Goal: Task Accomplishment & Management: Complete application form

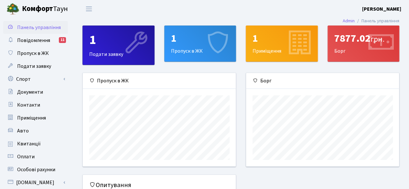
scroll to position [93, 153]
click at [202, 36] on icon at bounding box center [217, 43] width 31 height 31
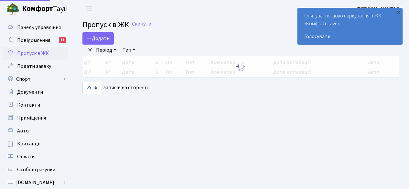
select select "25"
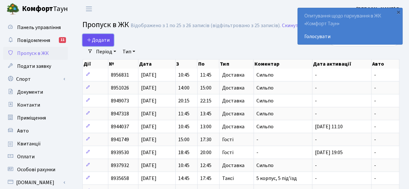
click at [105, 39] on span "Додати" at bounding box center [98, 40] width 23 height 7
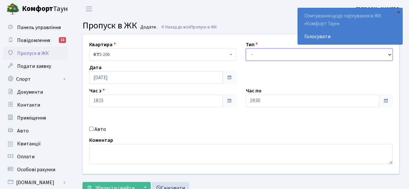
click at [309, 53] on select "- Доставка Таксі Гості Сервіс" at bounding box center [319, 55] width 147 height 12
select select "3"
click at [246, 49] on select "- Доставка Таксі Гості Сервіс" at bounding box center [319, 55] width 147 height 12
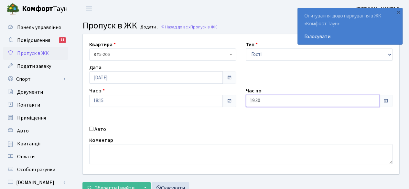
click at [320, 100] on input "19:30" at bounding box center [313, 101] width 134 height 12
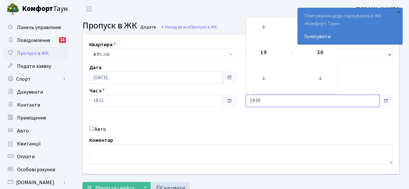
click at [325, 102] on input "19:30" at bounding box center [313, 101] width 134 height 12
click at [373, 99] on input "19:30" at bounding box center [313, 101] width 134 height 12
click at [358, 100] on input "19:30" at bounding box center [313, 101] width 134 height 12
click at [266, 29] on icon at bounding box center [263, 27] width 17 height 17
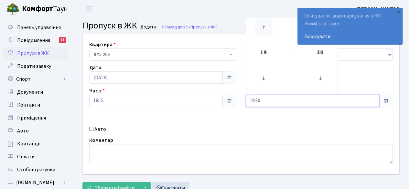
type input "20:30"
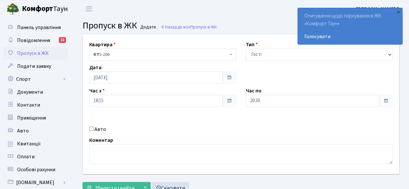
click at [295, 138] on div "Коментар" at bounding box center [240, 151] width 313 height 28
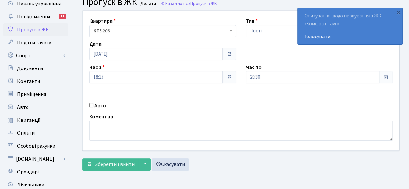
scroll to position [32, 0]
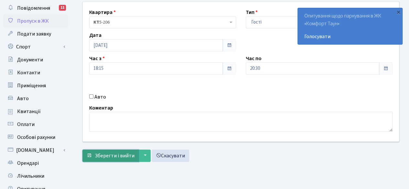
click at [111, 156] on span "Зберегти і вийти" at bounding box center [115, 155] width 40 height 7
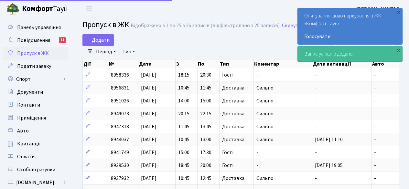
select select "25"
